Goal: Check status: Check status

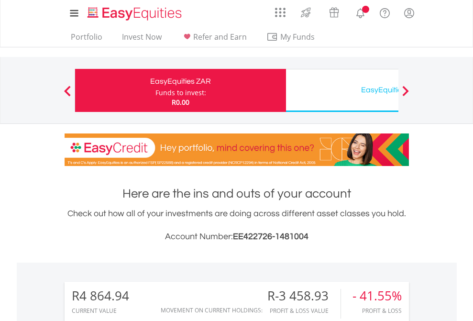
scroll to position [92, 150]
click at [155, 90] on div "Funds to invest:" at bounding box center [180, 93] width 51 height 10
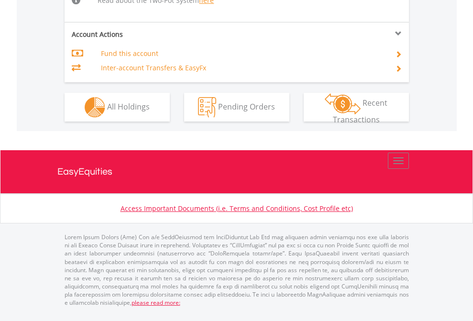
scroll to position [1010, 0]
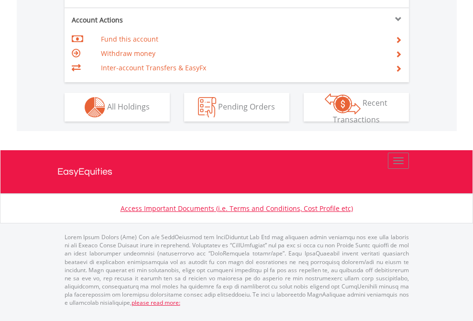
scroll to position [897, 0]
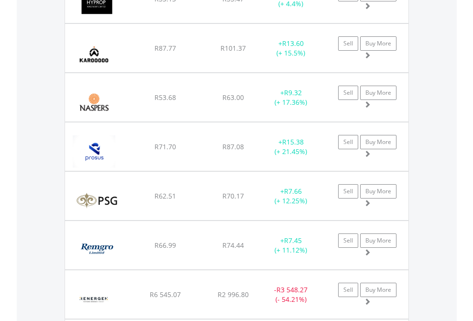
scroll to position [92, 150]
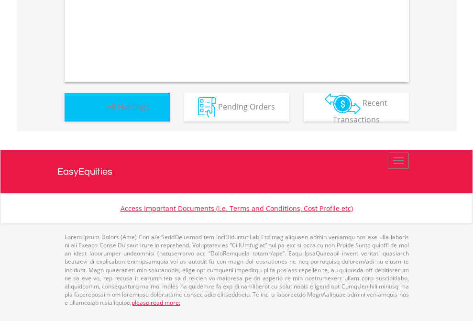
click at [107, 111] on span "All Holdings" at bounding box center [128, 106] width 43 height 11
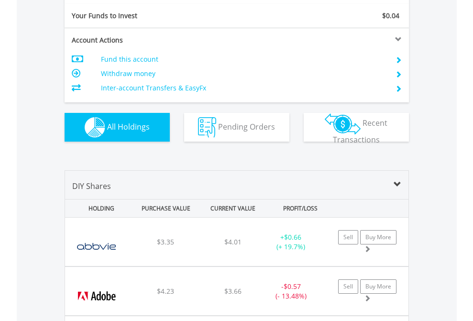
scroll to position [1063, 0]
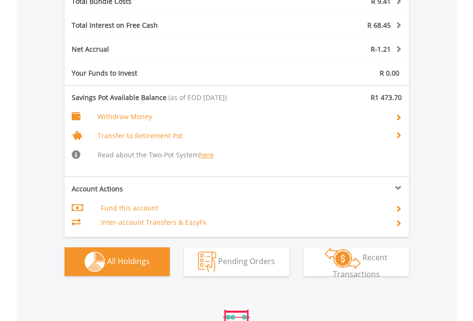
scroll to position [92, 150]
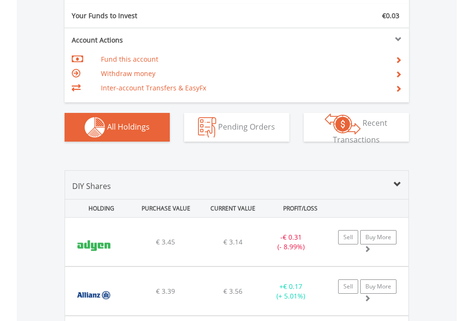
scroll to position [1063, 0]
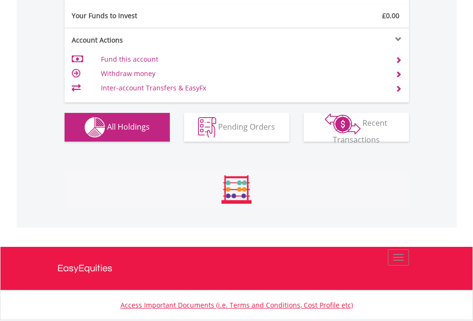
scroll to position [1063, 0]
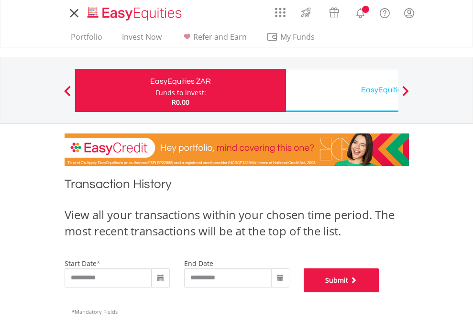
click at [379, 292] on button "Submit" at bounding box center [341, 280] width 76 height 24
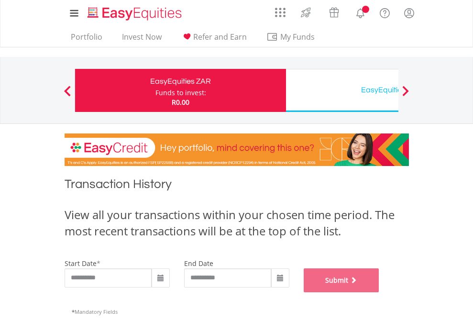
scroll to position [388, 0]
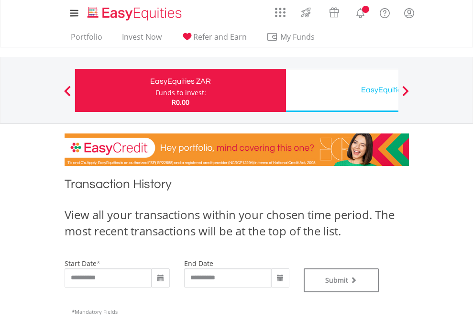
click at [342, 90] on div "EasyEquities USD" at bounding box center [390, 89] width 199 height 13
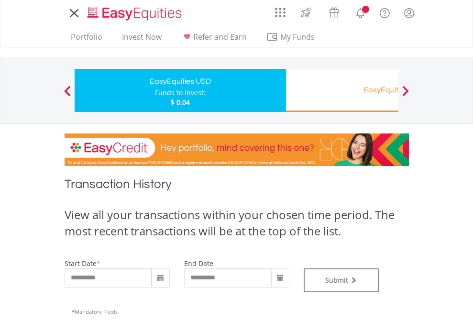
type input "**********"
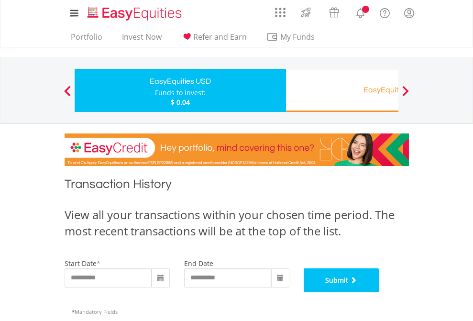
click at [379, 292] on button "Submit" at bounding box center [341, 280] width 76 height 24
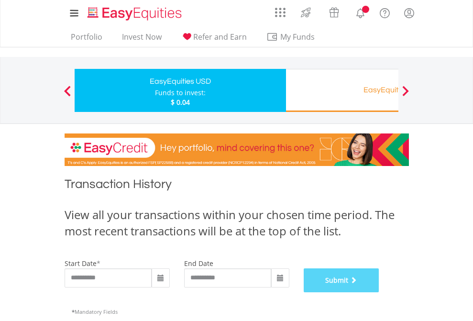
scroll to position [388, 0]
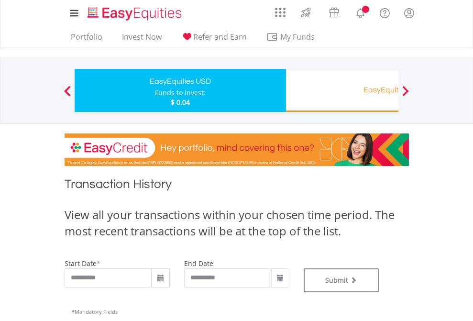
click at [342, 90] on div "EasyEquities RA" at bounding box center [390, 89] width 199 height 13
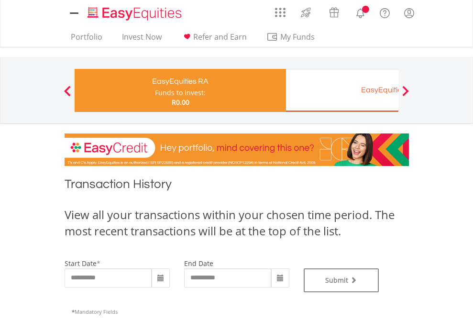
type input "**********"
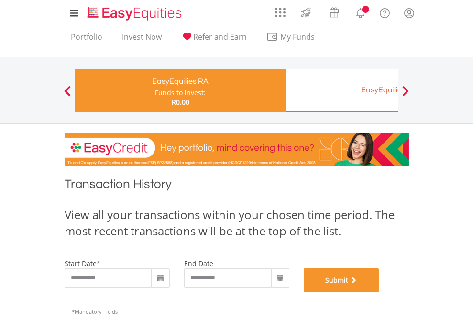
click at [379, 292] on button "Submit" at bounding box center [341, 280] width 76 height 24
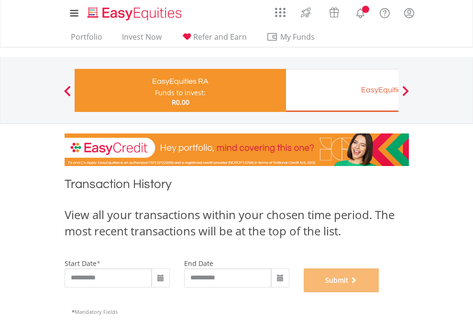
scroll to position [388, 0]
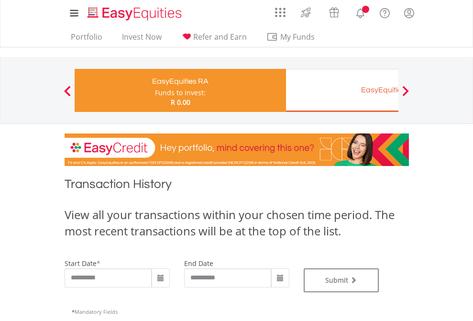
click at [342, 90] on div "EasyEquities EUR" at bounding box center [390, 89] width 199 height 13
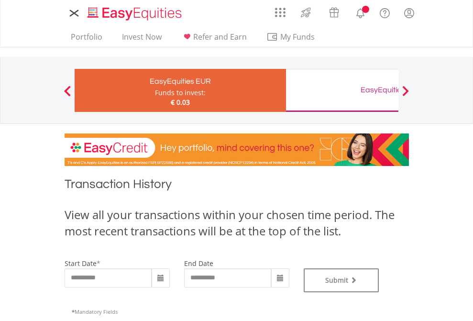
type input "**********"
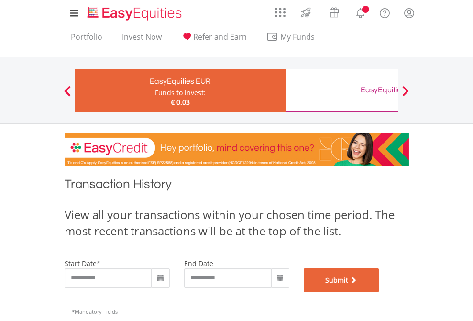
click at [379, 292] on button "Submit" at bounding box center [341, 280] width 76 height 24
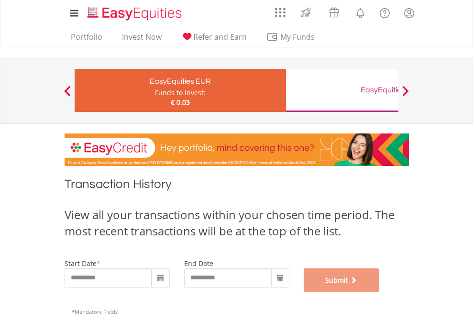
scroll to position [388, 0]
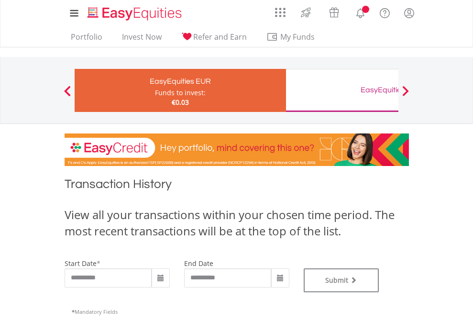
click at [342, 90] on div "EasyEquities GBP" at bounding box center [390, 89] width 199 height 13
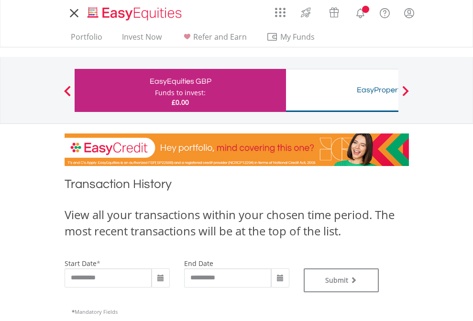
type input "**********"
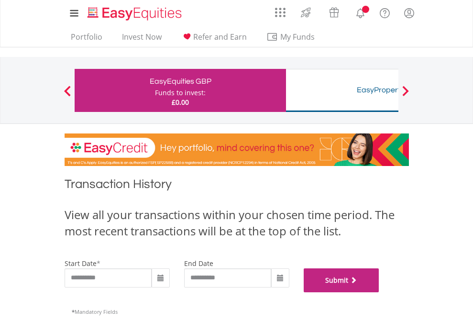
click at [379, 292] on button "Submit" at bounding box center [341, 280] width 76 height 24
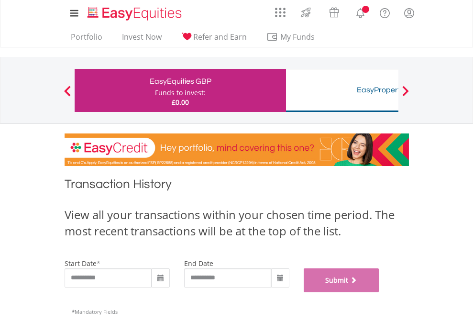
scroll to position [388, 0]
